Goal: Task Accomplishment & Management: Use online tool/utility

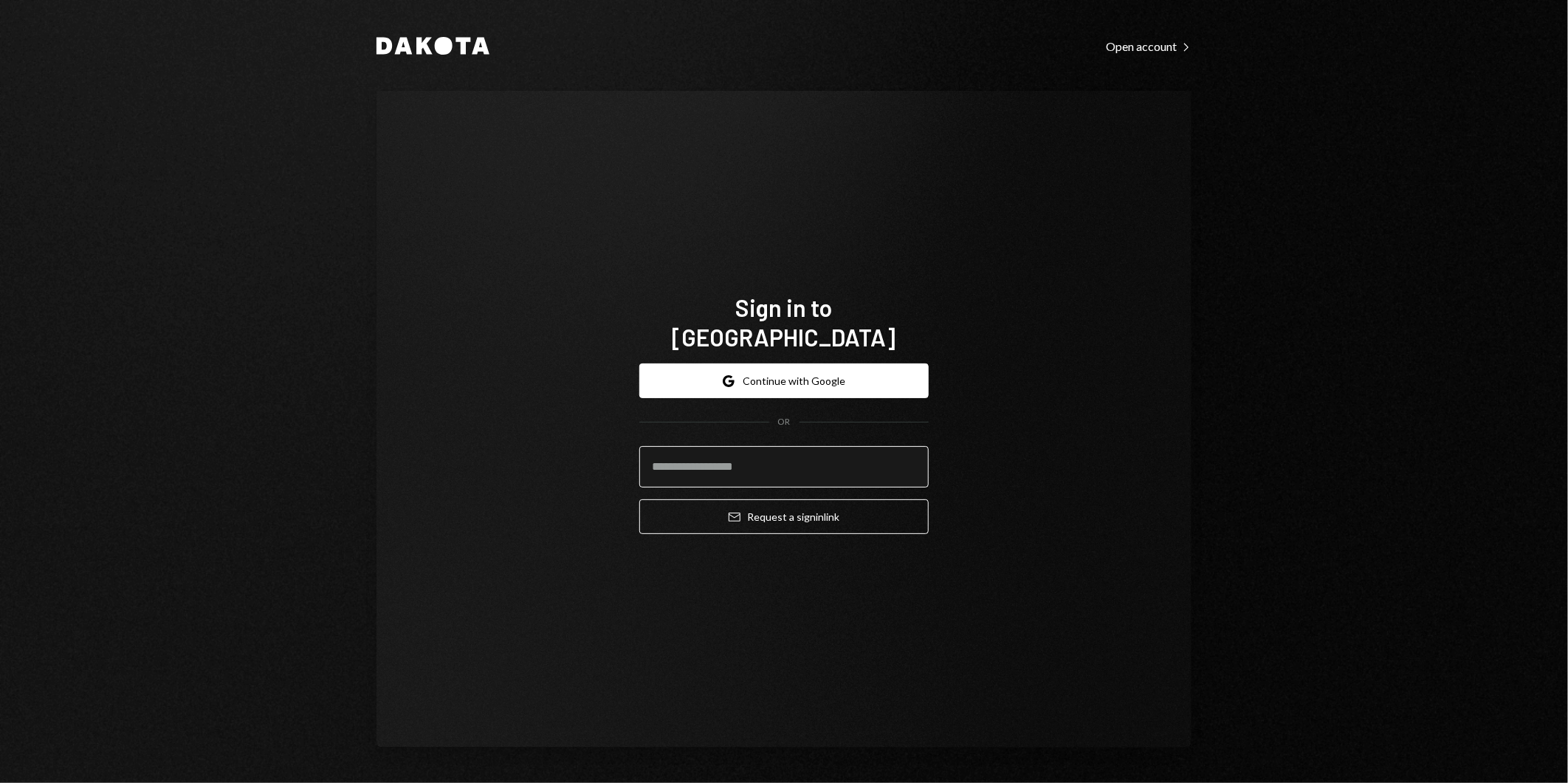
click at [762, 455] on input "email" at bounding box center [784, 466] width 289 height 41
type input "**********"
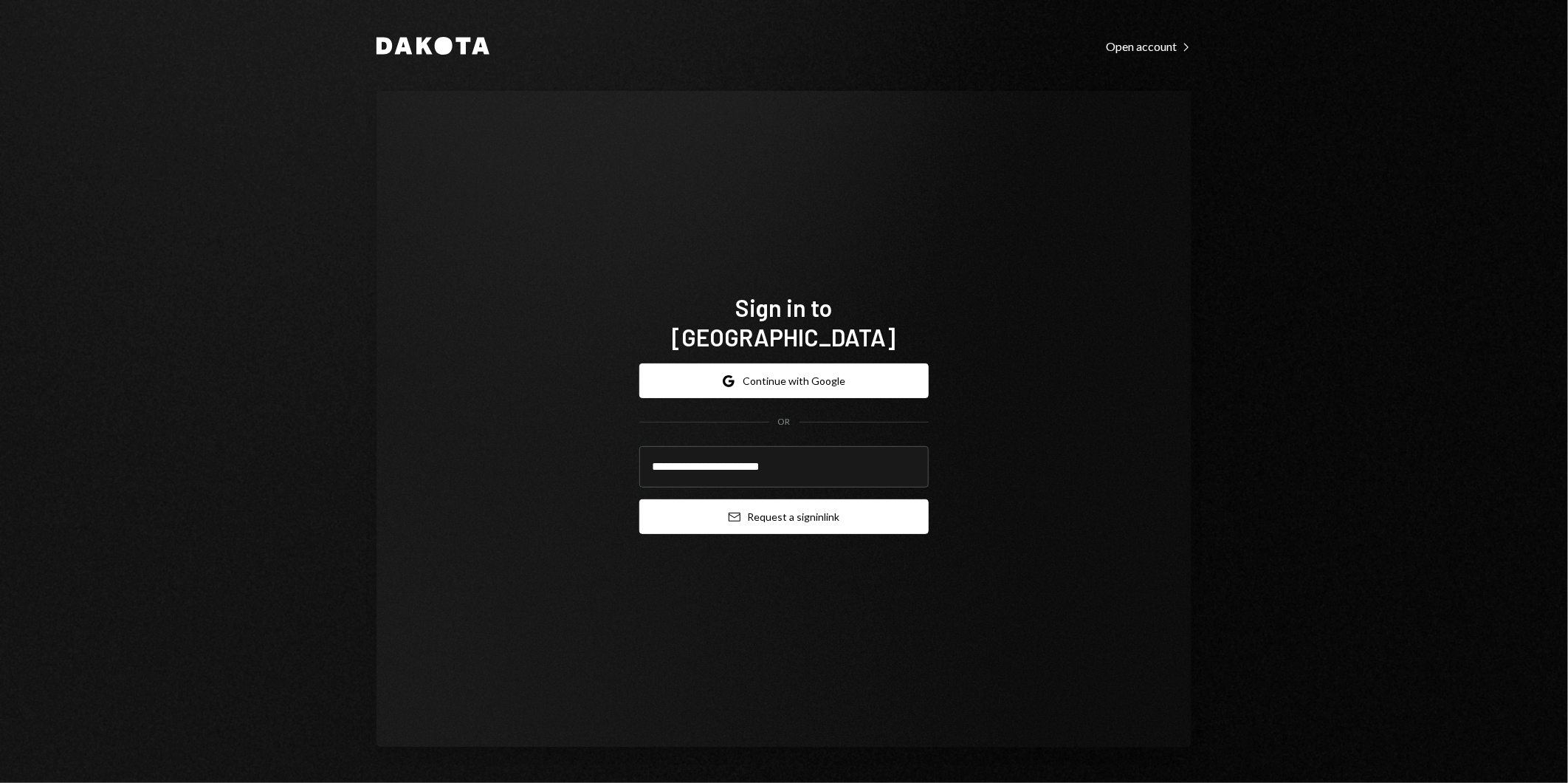
click at [770, 503] on button "Email Request a sign in link" at bounding box center [784, 517] width 289 height 35
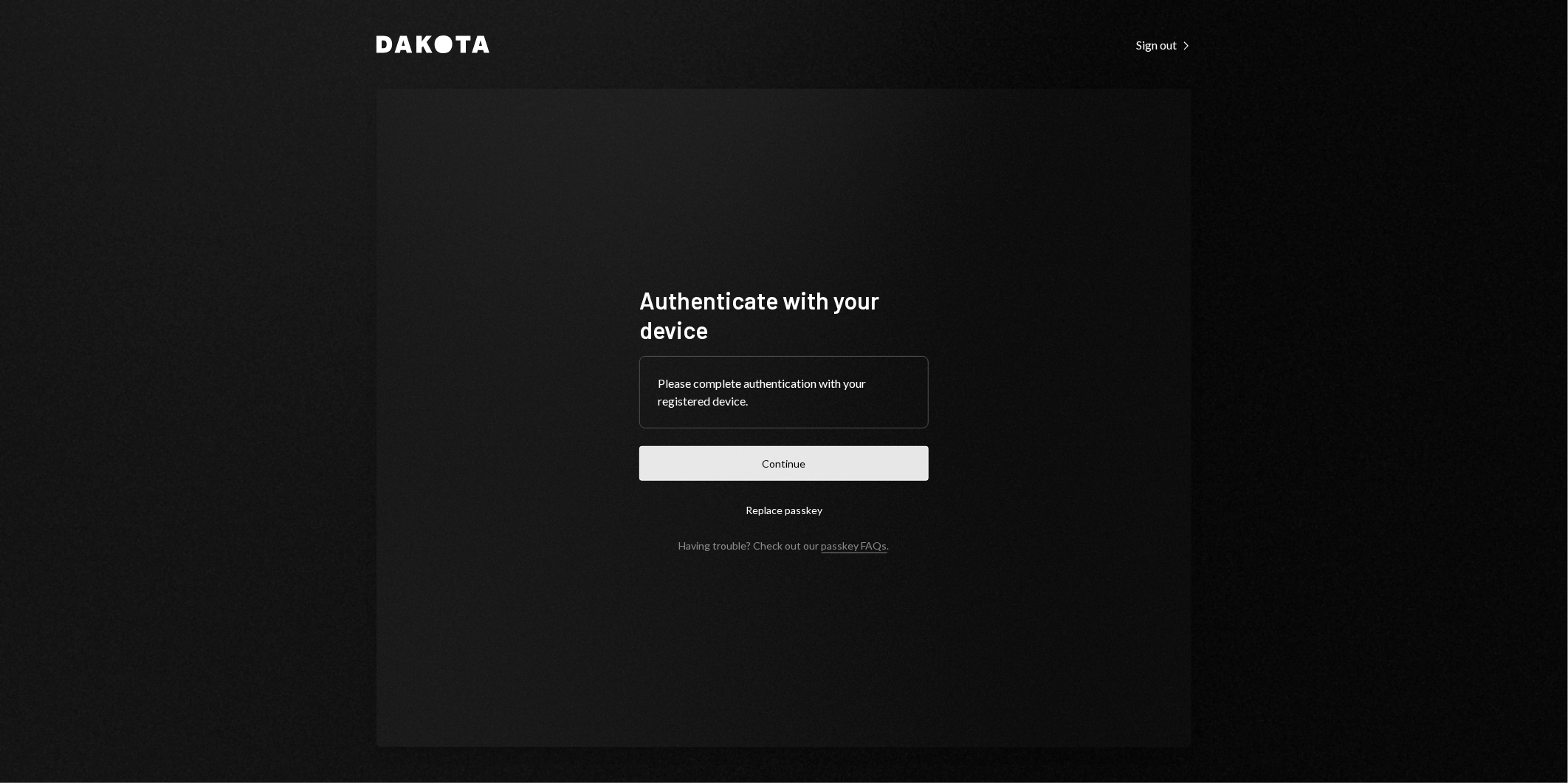
click at [798, 464] on button "Continue" at bounding box center [784, 463] width 289 height 35
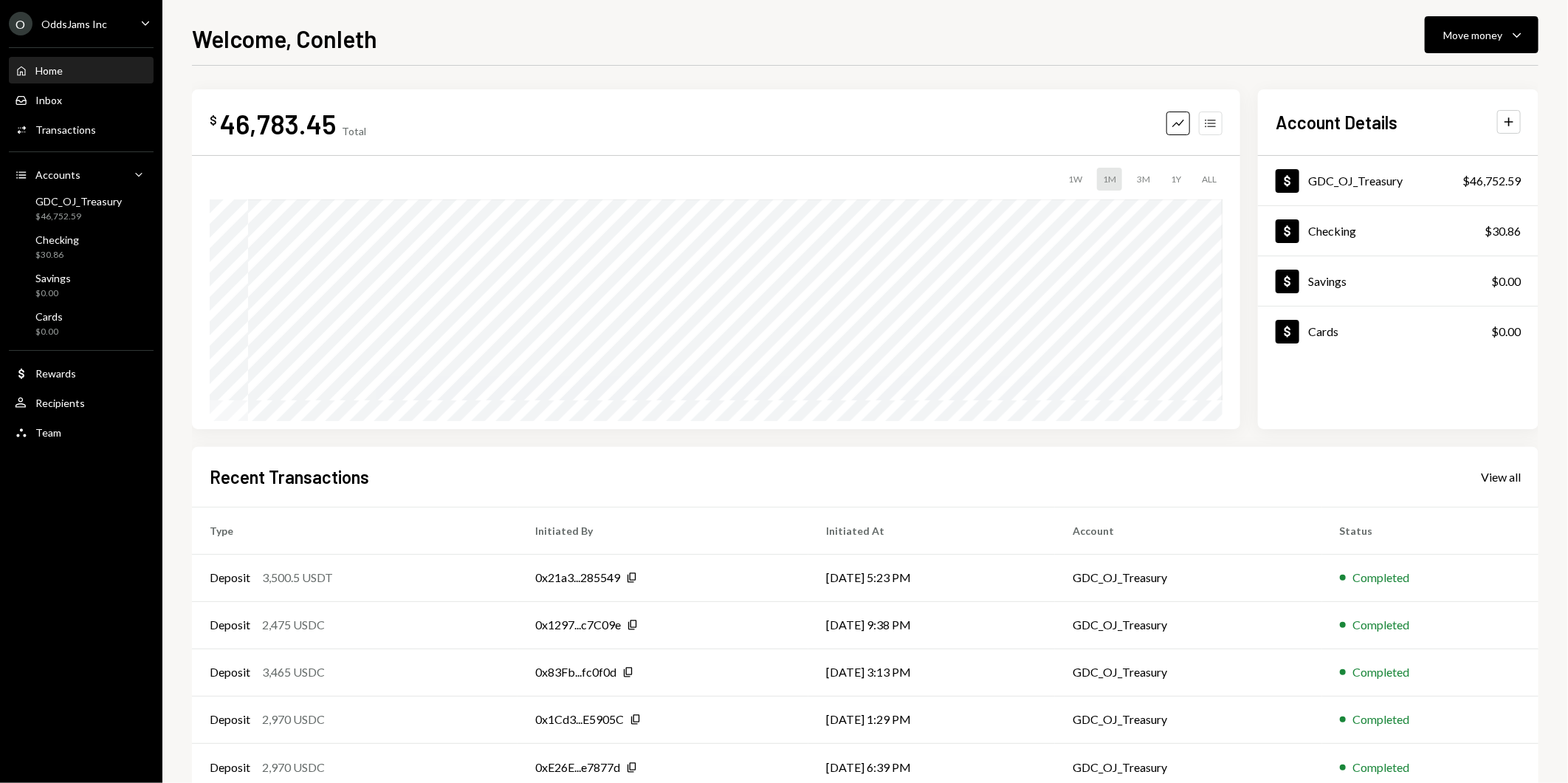
click at [1209, 122] on icon "Accounts" at bounding box center [1211, 123] width 15 height 15
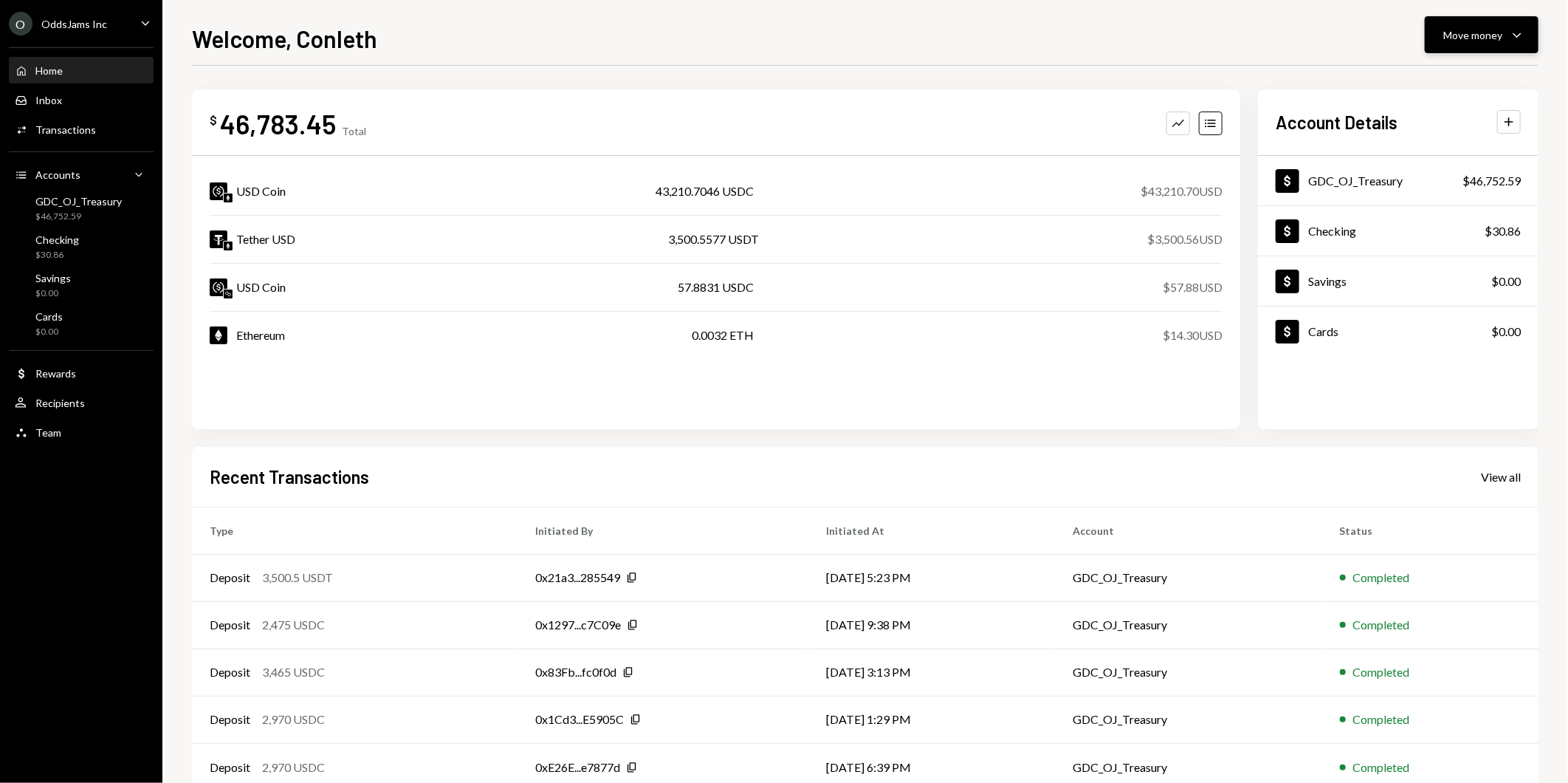
click at [1474, 31] on div "Move money" at bounding box center [1472, 35] width 59 height 16
click at [1450, 77] on div "Send" at bounding box center [1470, 79] width 107 height 16
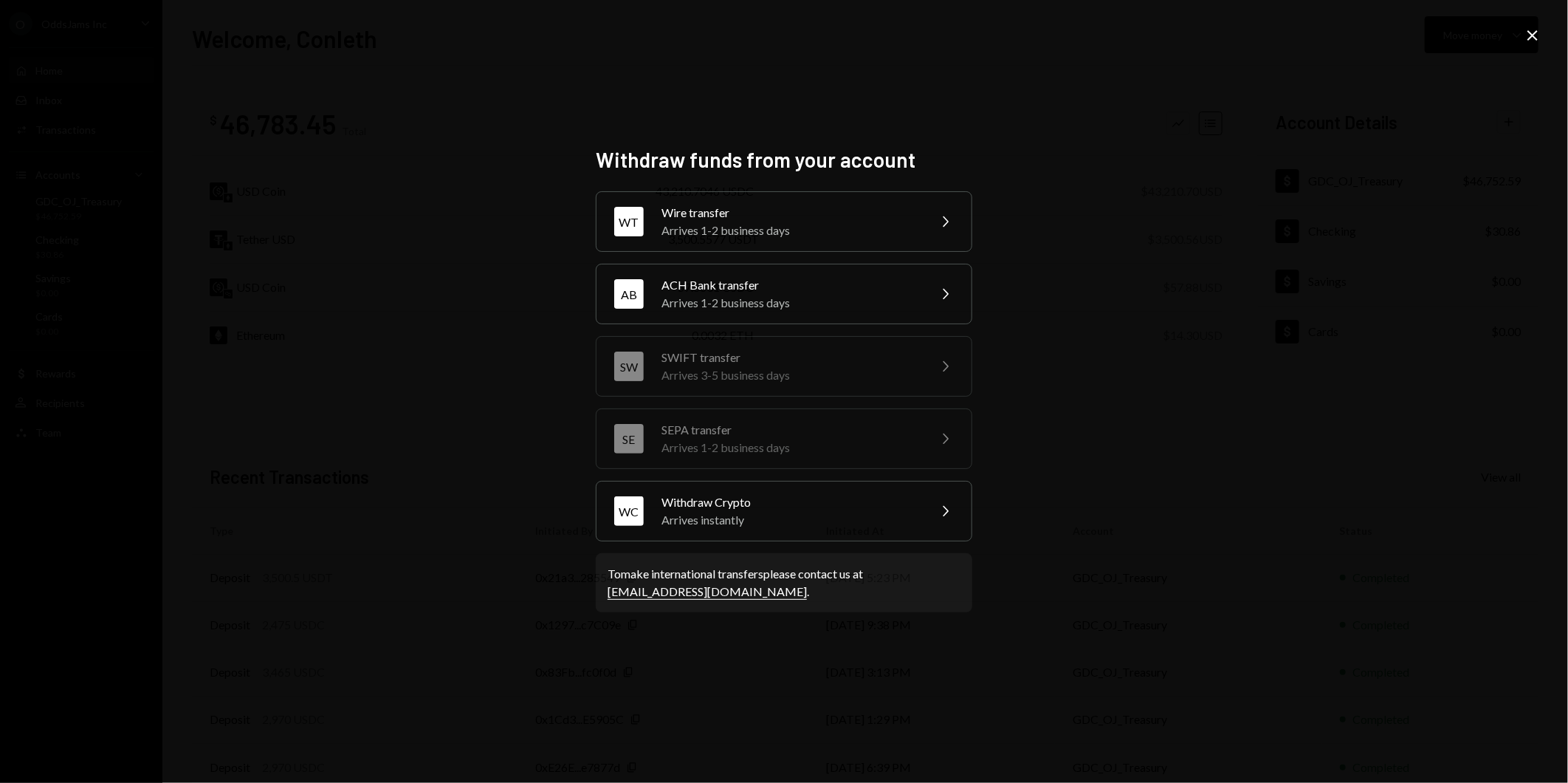
click at [1532, 35] on icon at bounding box center [1532, 36] width 11 height 11
